Goal: Information Seeking & Learning: Learn about a topic

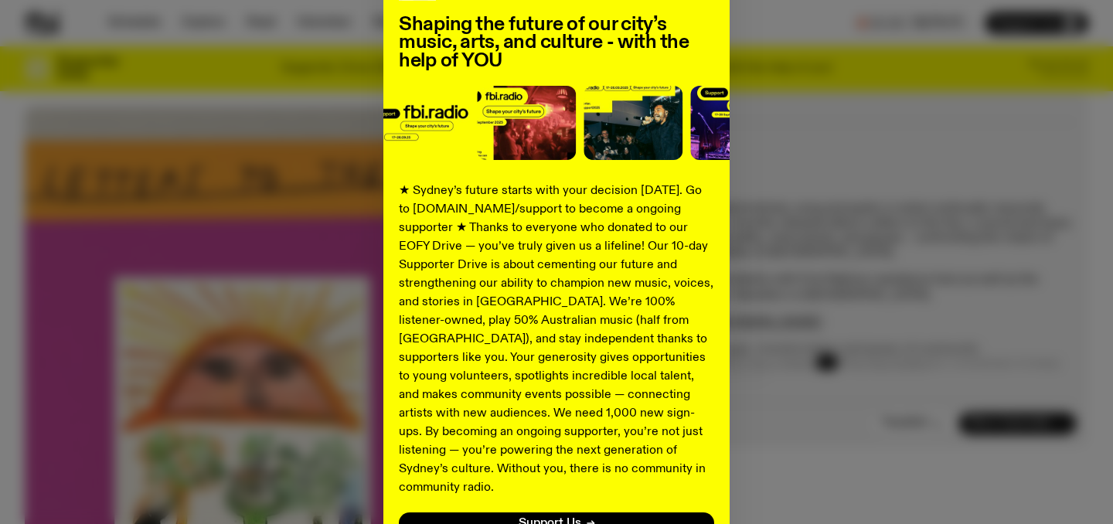
scroll to position [240, 0]
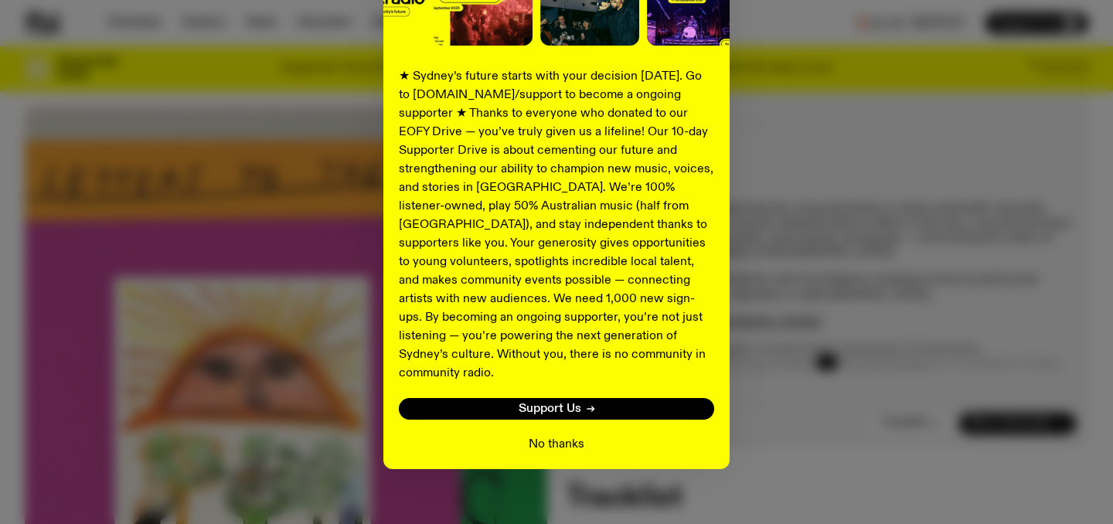
click at [573, 435] on button "No thanks" at bounding box center [557, 444] width 56 height 19
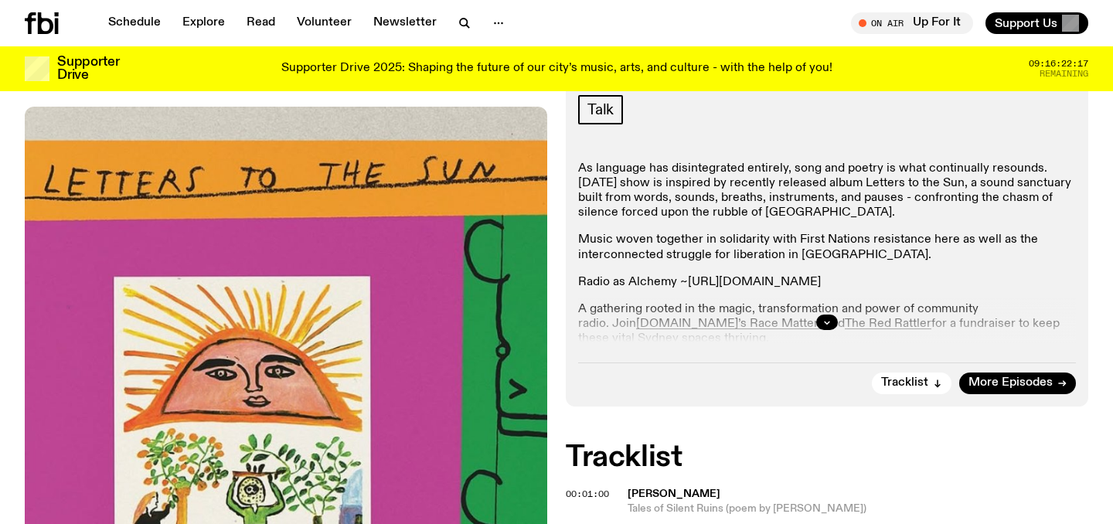
scroll to position [304, 0]
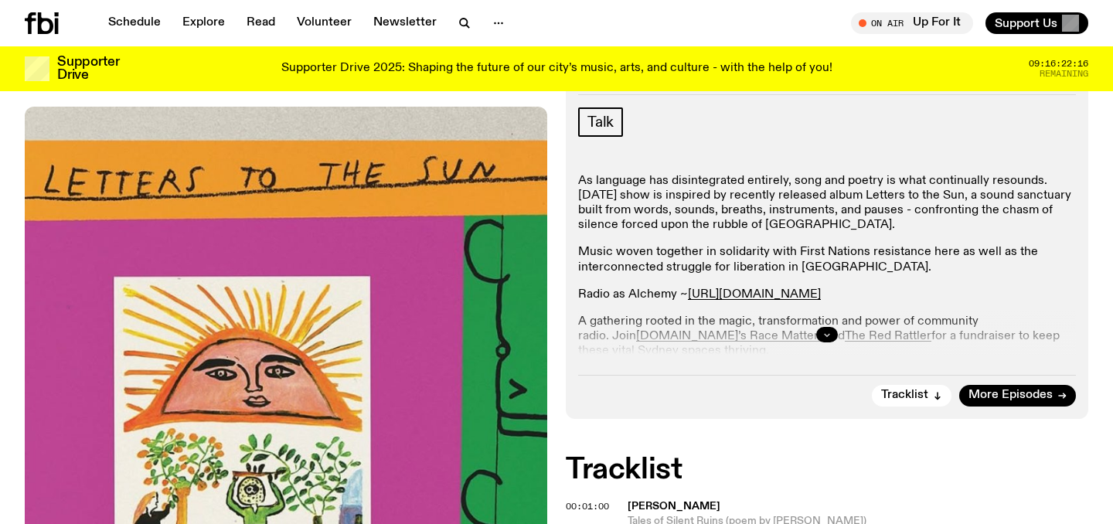
click at [828, 334] on icon "button" at bounding box center [826, 335] width 5 height 2
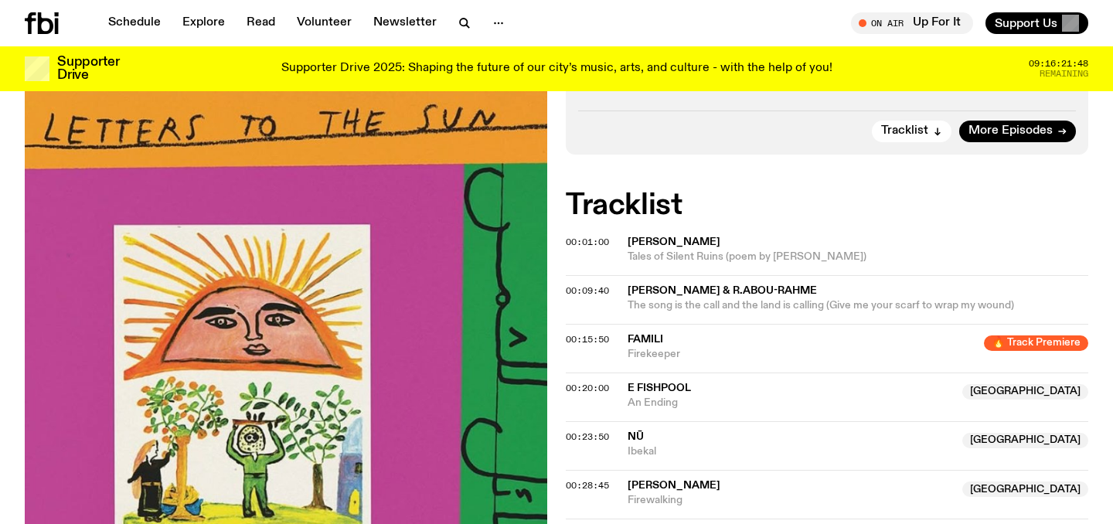
scroll to position [649, 0]
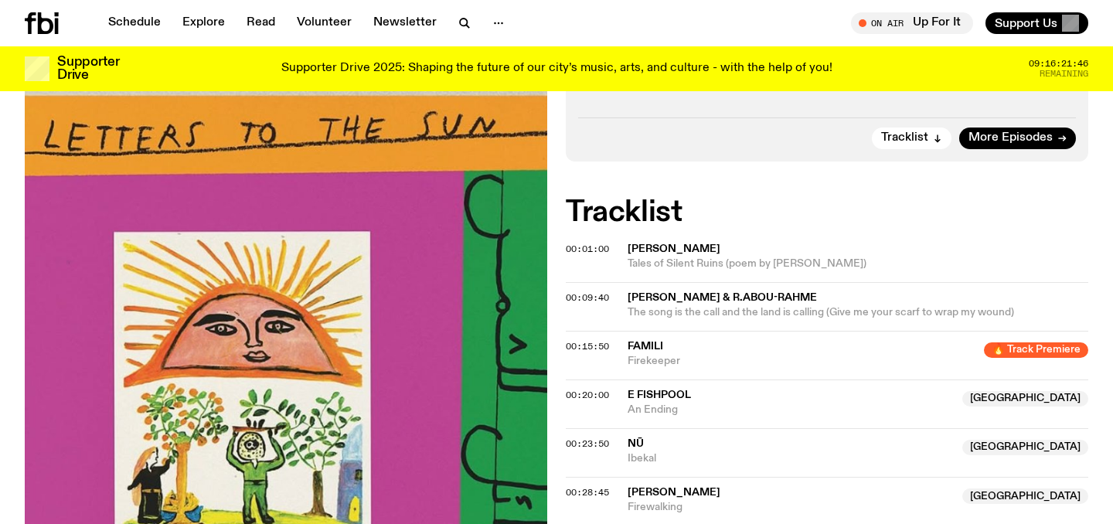
click at [678, 248] on span "[PERSON_NAME]" at bounding box center [673, 248] width 93 height 11
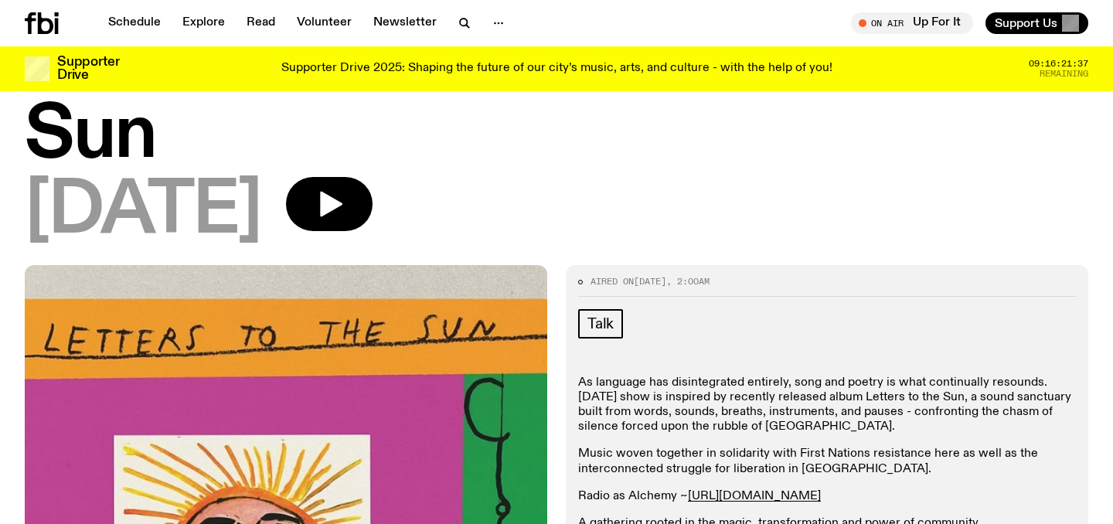
scroll to position [105, 0]
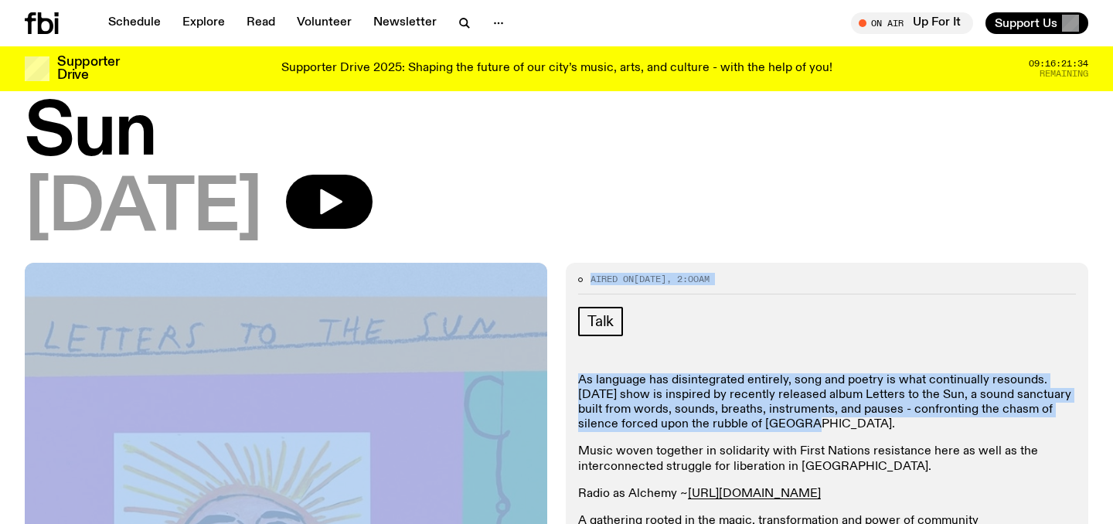
drag, startPoint x: 797, startPoint y: 427, endPoint x: 555, endPoint y: 370, distance: 249.1
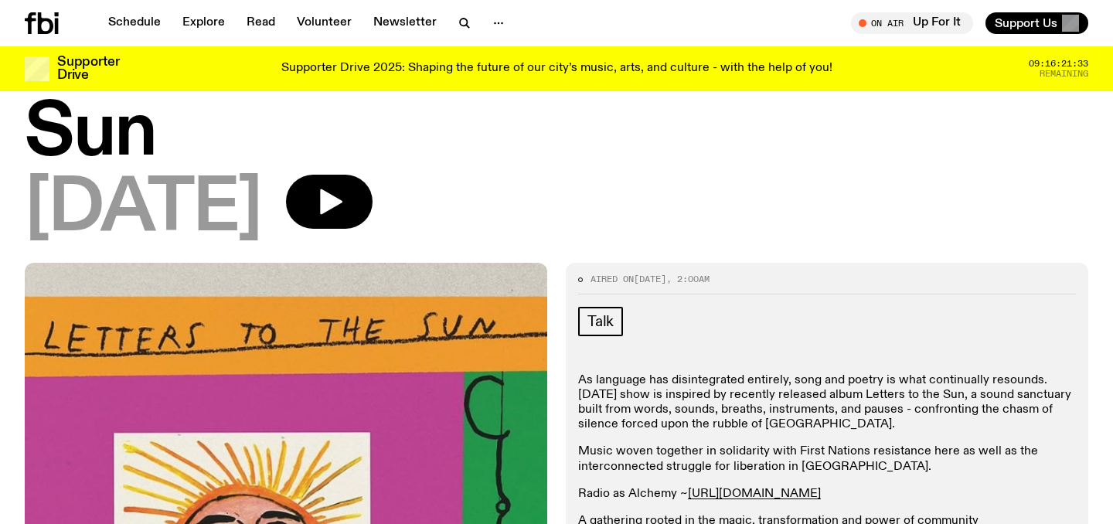
click at [682, 380] on p "As language has disintegrated entirely, song and poetry is what continually res…" at bounding box center [827, 402] width 498 height 59
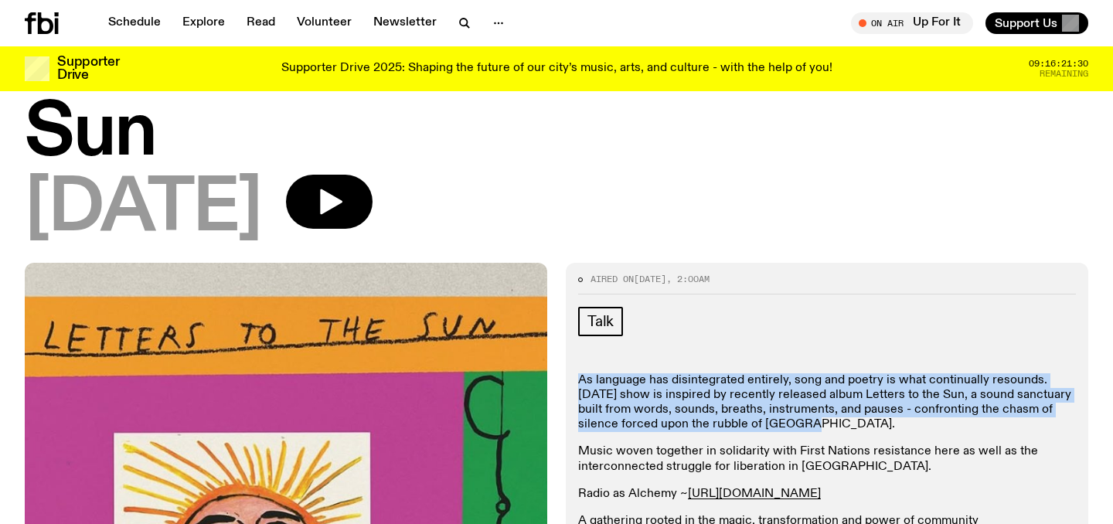
drag, startPoint x: 800, startPoint y: 424, endPoint x: 566, endPoint y: 377, distance: 238.8
click at [566, 377] on div "Aired on [DATE] 2:00am Talk As language has disintegrated entirely, song and po…" at bounding box center [827, 484] width 522 height 442
copy p "As language has disintegrated entirely, song and poetry is what continually res…"
